Goal: Transaction & Acquisition: Purchase product/service

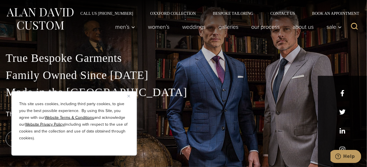
click at [228, 106] on div "True Bespoke Garments Family Owned Since [DATE] Made in [GEOGRAPHIC_DATA] The B…" at bounding box center [183, 108] width 367 height 117
click at [126, 95] on div "This site uses cookies, including third party cookies, to give you the best pos…" at bounding box center [73, 123] width 125 height 64
click at [129, 96] on img "Close" at bounding box center [128, 96] width 3 height 3
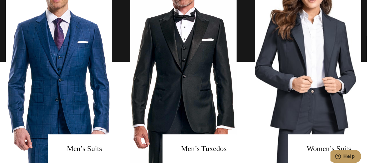
scroll to position [484, 0]
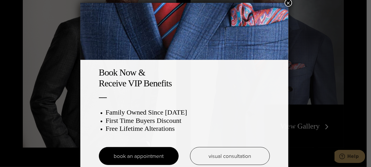
scroll to position [3, 0]
